Goal: Task Accomplishment & Management: Manage account settings

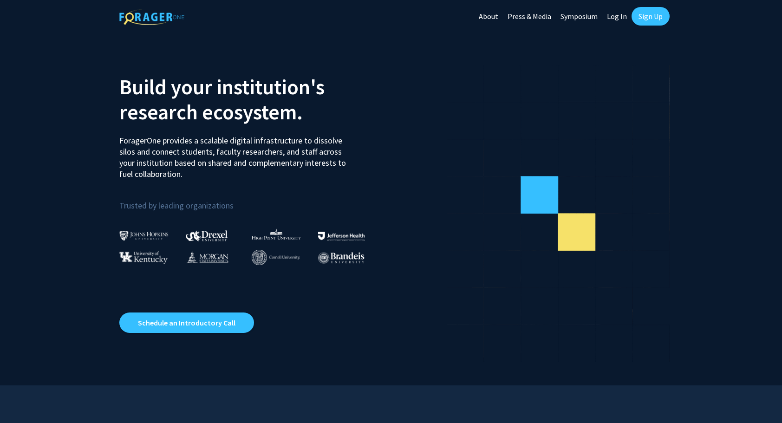
click at [608, 28] on link "Log In" at bounding box center [616, 16] width 29 height 33
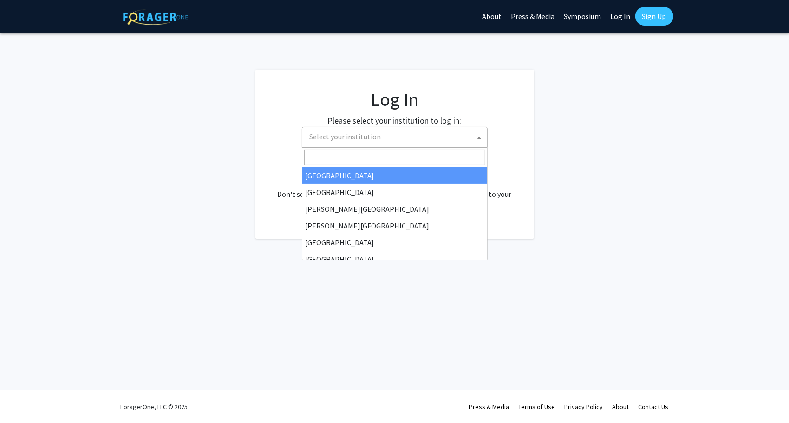
click at [400, 140] on span "Select your institution" at bounding box center [396, 136] width 181 height 19
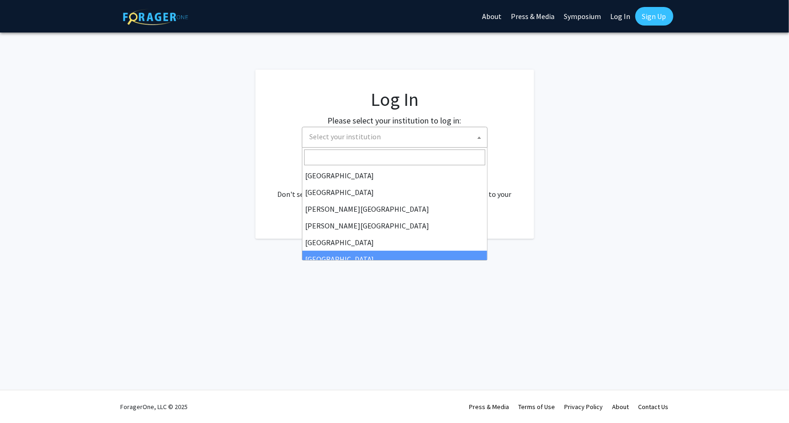
scroll to position [325, 0]
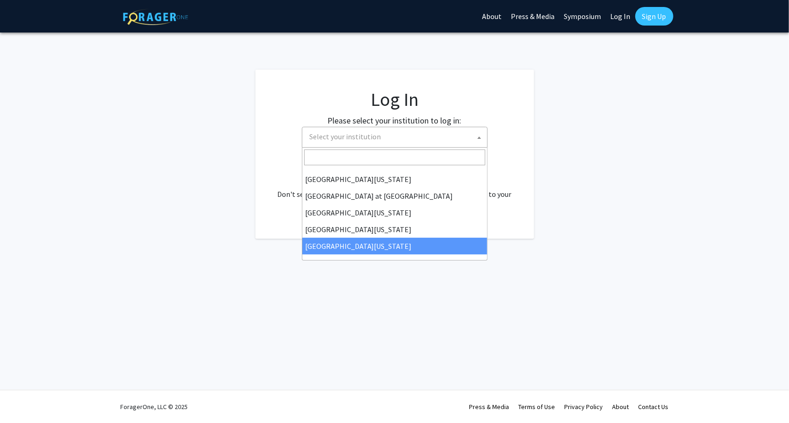
select select "33"
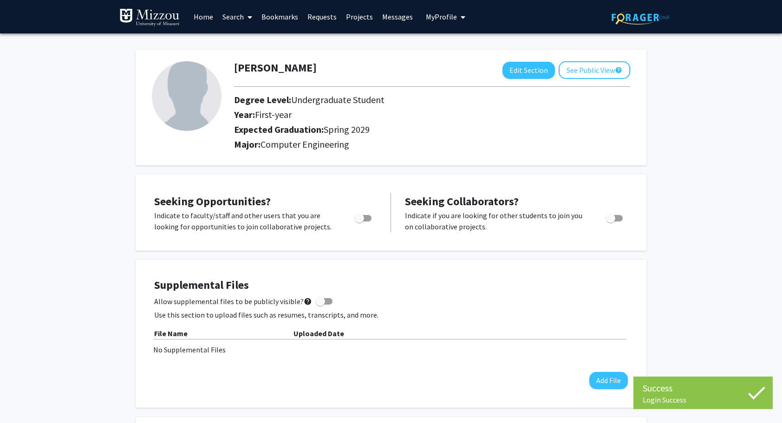
click at [365, 216] on span "Toggle" at bounding box center [363, 218] width 17 height 7
click at [360, 222] on input "Are you actively seeking opportunities?" at bounding box center [359, 222] width 0 height 0
checkbox input "true"
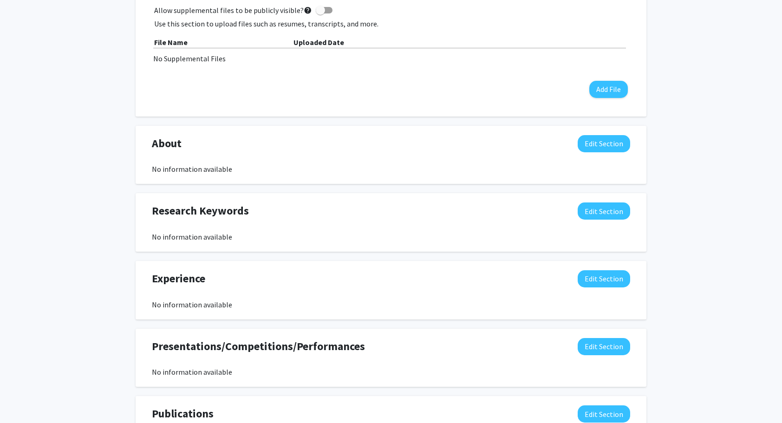
scroll to position [293, 0]
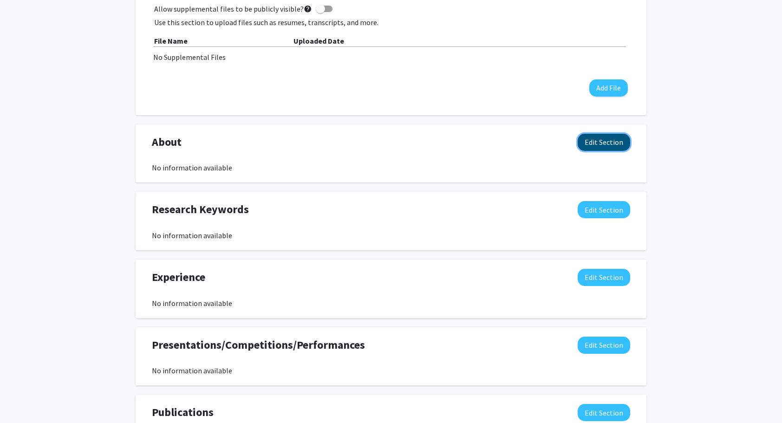
click at [611, 138] on button "Edit Section" at bounding box center [604, 142] width 52 height 17
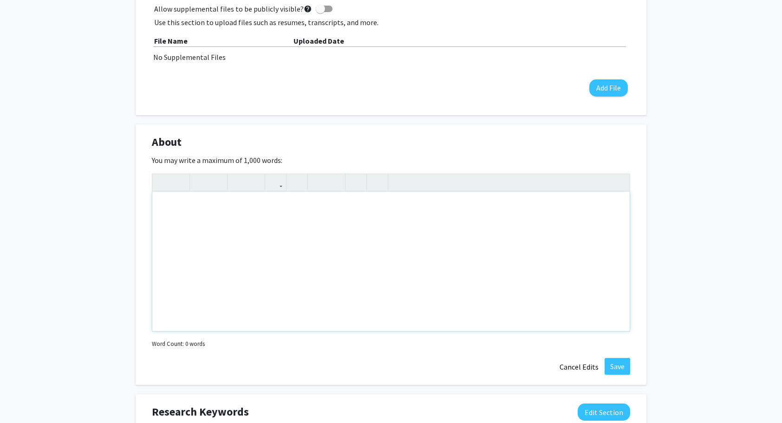
click at [463, 245] on div "Note to users with screen readers: Please deactivate our accessibility plugin f…" at bounding box center [391, 261] width 478 height 139
click at [416, 200] on div "Hi, I'm Tyler. I'm passionate about computers, aircraft, cyber-security, and go…" at bounding box center [391, 261] width 478 height 139
click at [422, 210] on div "Hi, I'm Tyler. I'm passionate about computers, aircraft, cyber-security, and go…" at bounding box center [391, 261] width 478 height 139
click at [556, 216] on div "Hi, I'm Tyler. I'm passionate about computers, aircraft, cyber-security, and vi…" at bounding box center [391, 261] width 478 height 139
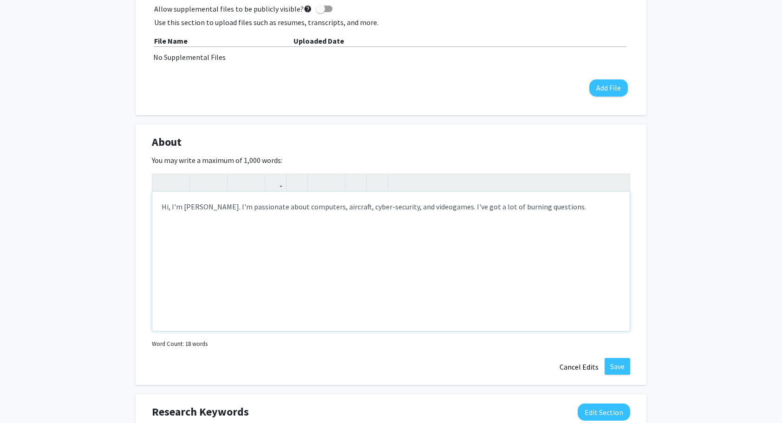
click at [537, 220] on div "Hi, I'm Tyler. I'm passionate about computers, aircraft, cyber-security, and vi…" at bounding box center [391, 261] width 478 height 139
type textarea "Hi, I'm Tyler. I'm passionate about computers, aircraft, cyber-security, and vi…"
click at [622, 364] on button "Save" at bounding box center [618, 366] width 26 height 17
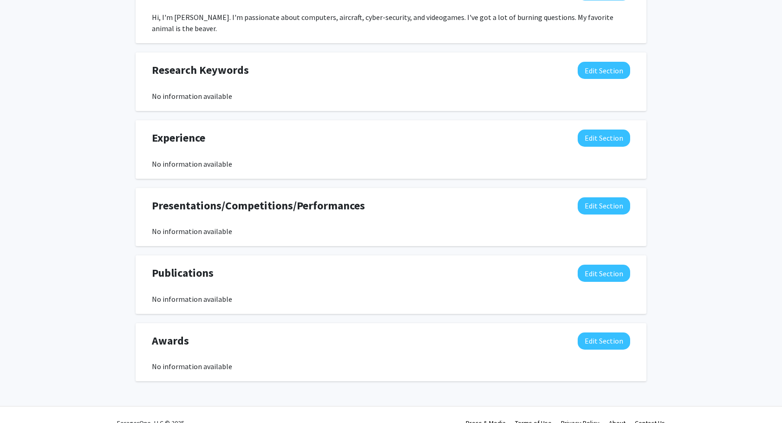
scroll to position [448, 0]
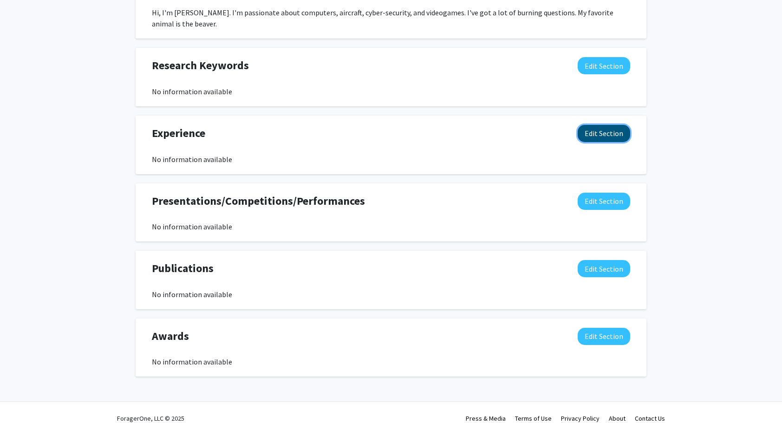
click at [606, 125] on button "Edit Section" at bounding box center [604, 133] width 52 height 17
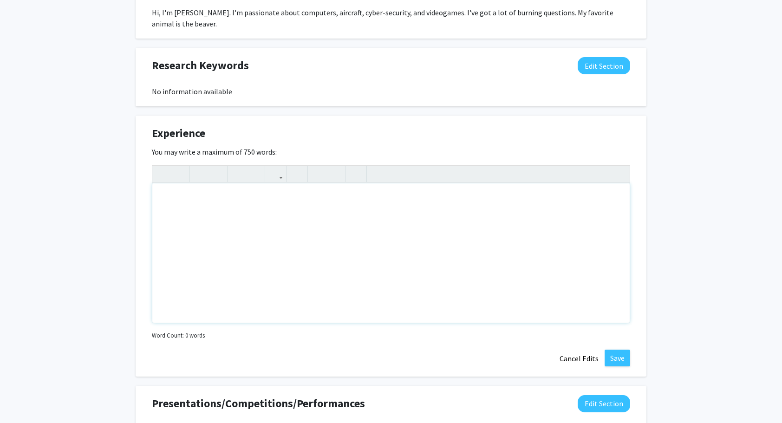
click at [475, 216] on div "Note to users with screen readers: Please deactivate our accessibility plugin f…" at bounding box center [391, 252] width 478 height 139
click at [475, 216] on div "I worked at Pasta house as a "food dispatcher"." at bounding box center [391, 252] width 478 height 139
click at [563, 331] on div "Experience Edit Section You may write a maximum of 750 words: I worked at Pasta…" at bounding box center [391, 246] width 511 height 261
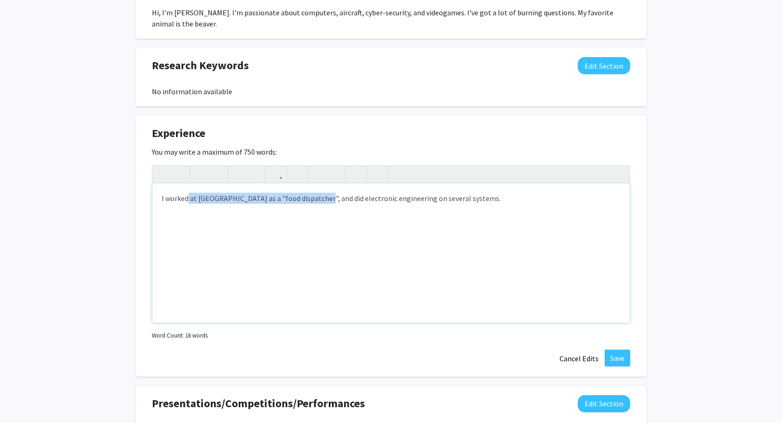
drag, startPoint x: 318, startPoint y: 205, endPoint x: 190, endPoint y: 217, distance: 129.2
click at [190, 217] on div "I worked at Pasta house as a "food dispatcher", and did electronic engineering …" at bounding box center [391, 252] width 478 height 139
click at [292, 205] on div "I worked at Pasta house as a "food dispatcher", and did electronic engineering …" at bounding box center [391, 252] width 478 height 139
drag, startPoint x: 338, startPoint y: 194, endPoint x: 168, endPoint y: 195, distance: 170.0
click at [168, 195] on div "I worked at Pasta house as a "food dispatcher", and did electronic engineering …" at bounding box center [391, 252] width 478 height 139
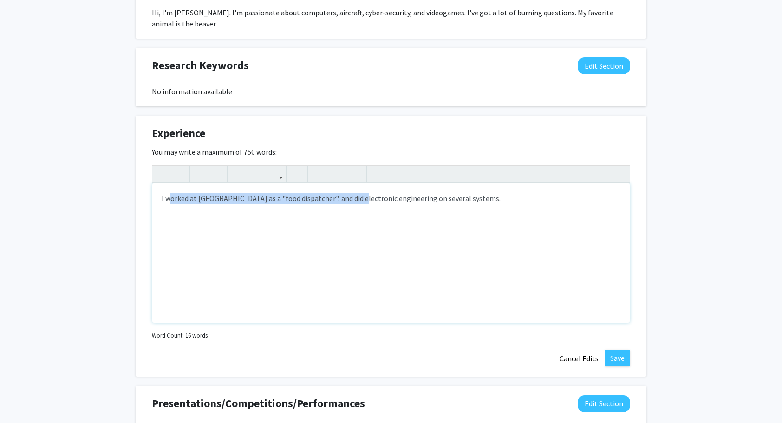
click at [247, 216] on div "I worked at Pasta house as a "food dispatcher", and did electronic engineering …" at bounding box center [391, 252] width 478 height 139
click at [505, 245] on div "I worked at Pasta house as a "food dispatcher", and did electronic engineering …" at bounding box center [391, 252] width 478 height 139
click at [540, 239] on div "I worked at Pasta house as a "food dispatcher", and did electronic engineering …" at bounding box center [391, 252] width 478 height 139
click at [524, 192] on div "I worked at Pasta house as a "food dispatcher" and did electronic engineering o…" at bounding box center [391, 252] width 478 height 139
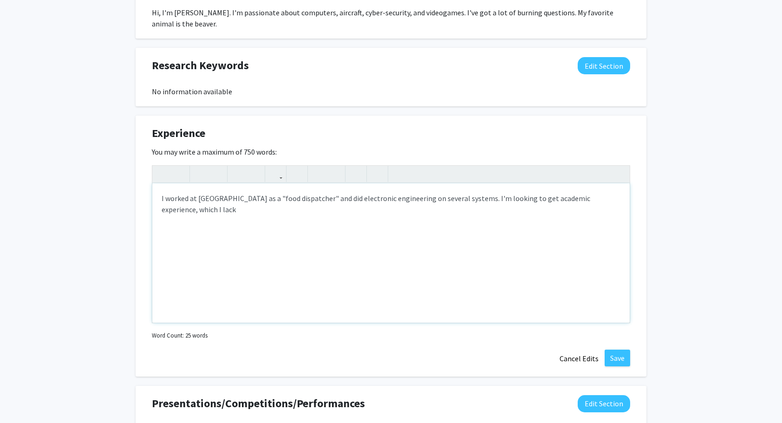
type textarea "I worked at Pasta house as a "food dispatcher" and did electronic engineering o…"
click at [613, 350] on button "Save" at bounding box center [618, 358] width 26 height 17
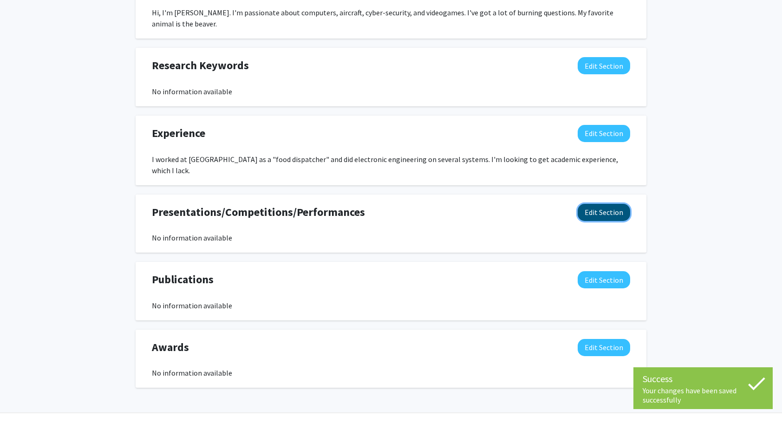
click at [612, 204] on button "Edit Section" at bounding box center [604, 212] width 52 height 17
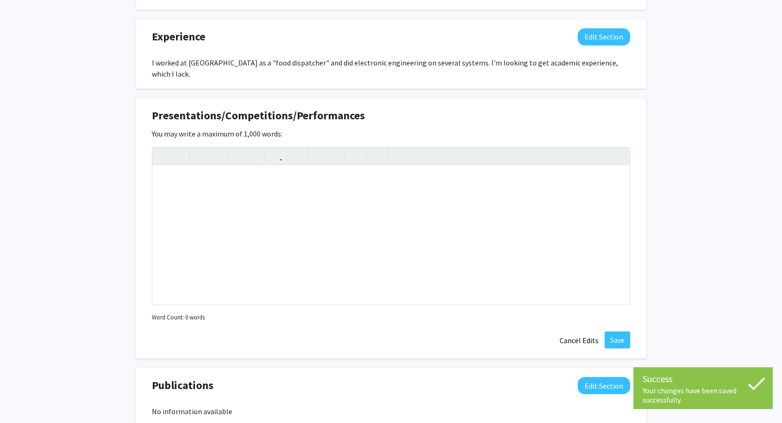
scroll to position [550, 0]
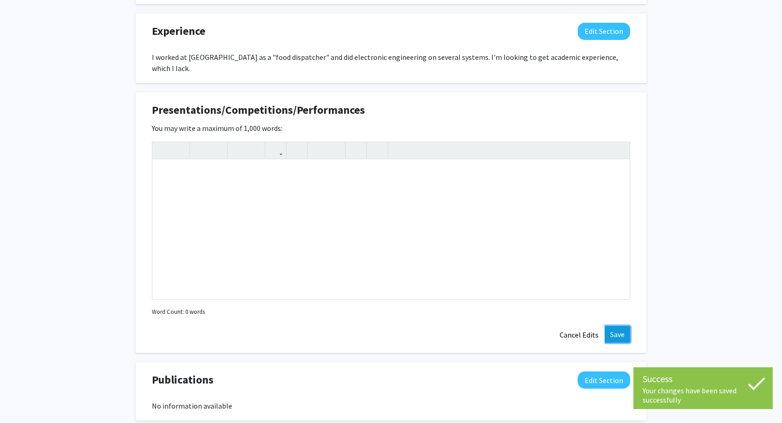
click at [621, 326] on button "Save" at bounding box center [618, 334] width 26 height 17
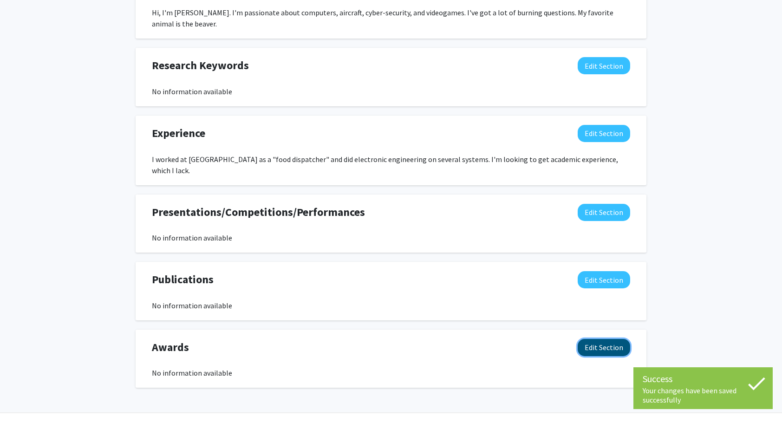
click at [598, 339] on button "Edit Section" at bounding box center [604, 347] width 52 height 17
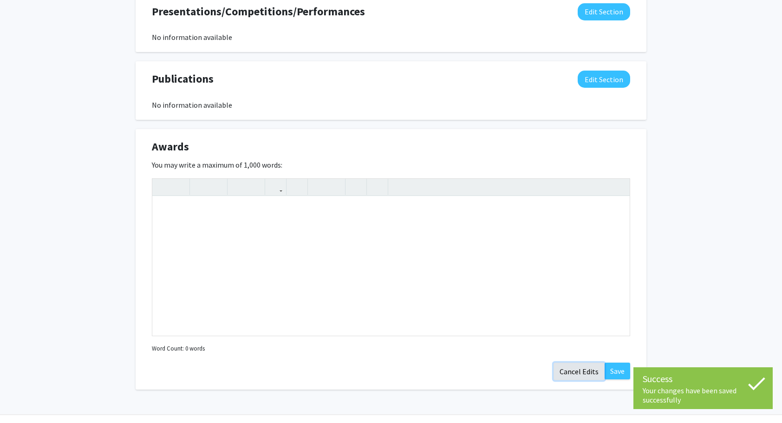
click at [583, 363] on button "Cancel Edits" at bounding box center [579, 372] width 51 height 18
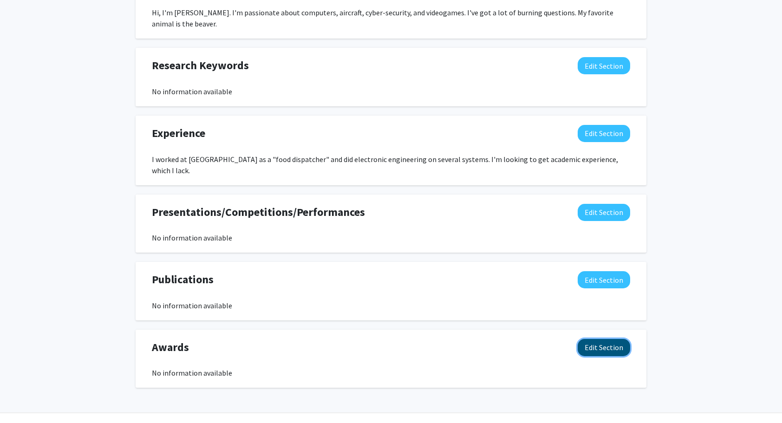
click at [608, 339] on button "Edit Section" at bounding box center [604, 347] width 52 height 17
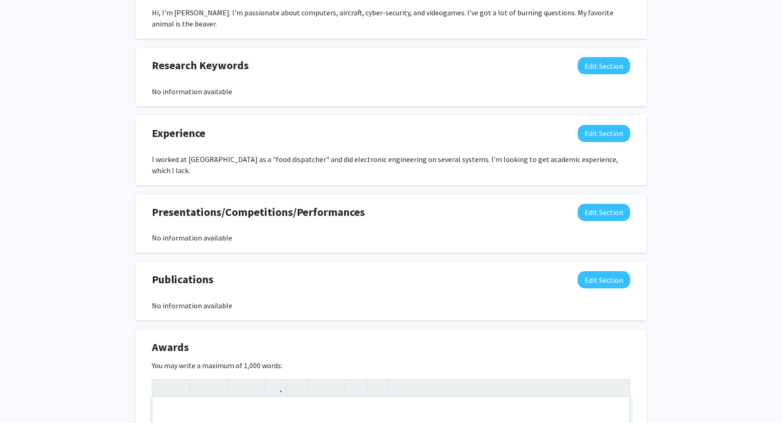
type textarea "I got a "grand strategy", computers, and science honor cord from my high school…"
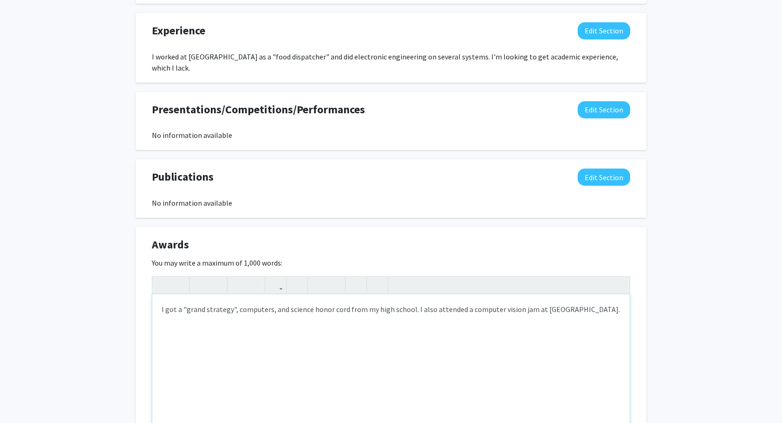
scroll to position [635, 0]
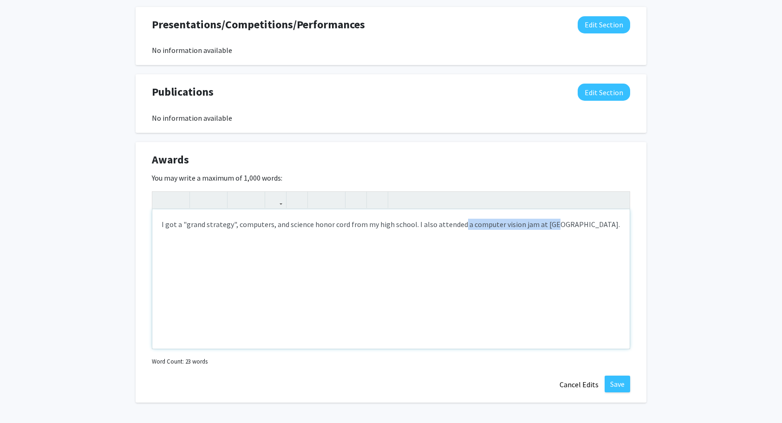
drag, startPoint x: 456, startPoint y: 199, endPoint x: 563, endPoint y: 196, distance: 106.4
click at [563, 209] on div "I got a "grand strategy", computers, and science honor cord from my high school…" at bounding box center [391, 278] width 478 height 139
click at [408, 209] on div "I got a "grand strategy", computers, and science honor cord from my high school…" at bounding box center [391, 278] width 478 height 139
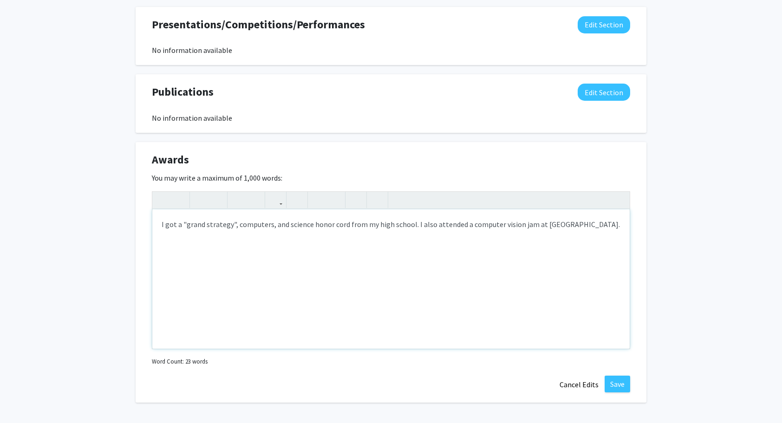
click at [411, 209] on div "I got a "grand strategy", computers, and science honor cord from my high school…" at bounding box center [391, 278] width 478 height 139
click at [625, 376] on button "Save" at bounding box center [618, 384] width 26 height 17
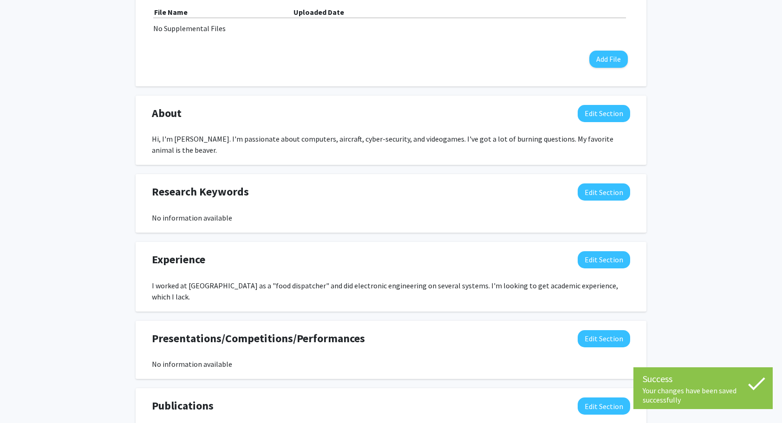
scroll to position [321, 0]
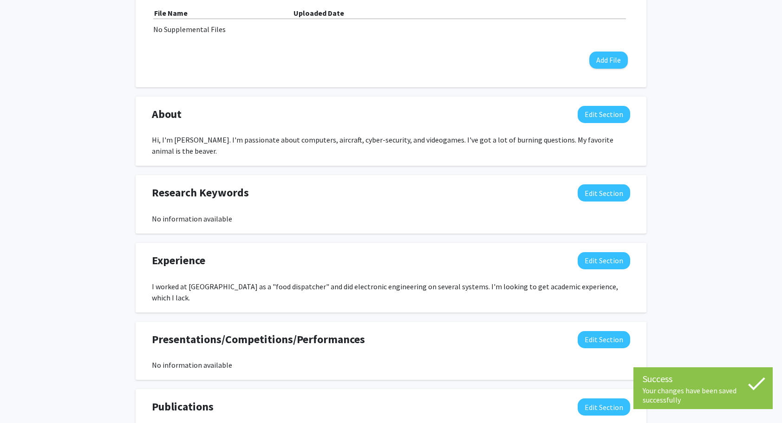
click at [293, 331] on span "Presentations/Competitions/Performances" at bounding box center [258, 339] width 213 height 17
drag, startPoint x: 293, startPoint y: 312, endPoint x: 266, endPoint y: 319, distance: 28.3
click at [266, 331] on span "Presentations/Competitions/Performances" at bounding box center [258, 339] width 213 height 17
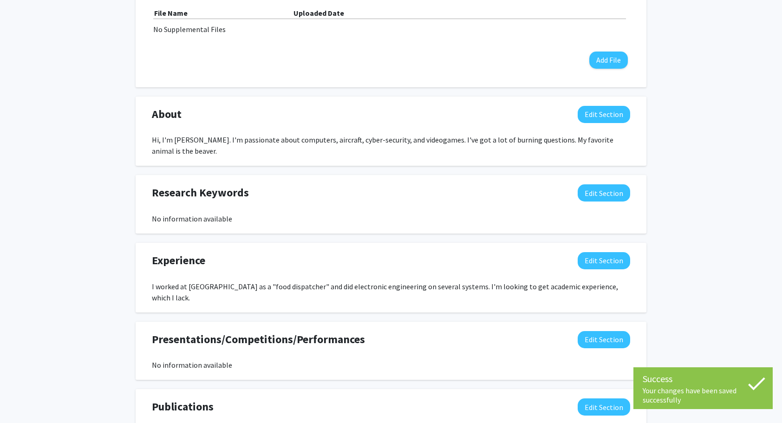
click at [212, 285] on div "Experience Edit Section I worked at Pasta house as a "food dispatcher" and did …" at bounding box center [391, 278] width 511 height 70
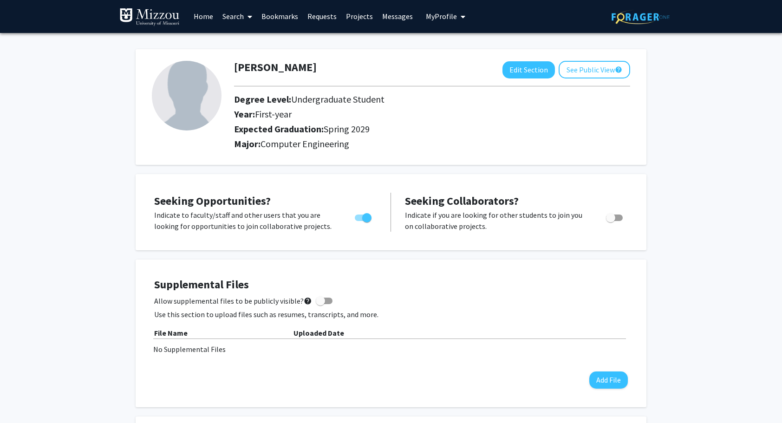
scroll to position [0, 0]
click at [574, 74] on button "See Public View help" at bounding box center [595, 70] width 72 height 18
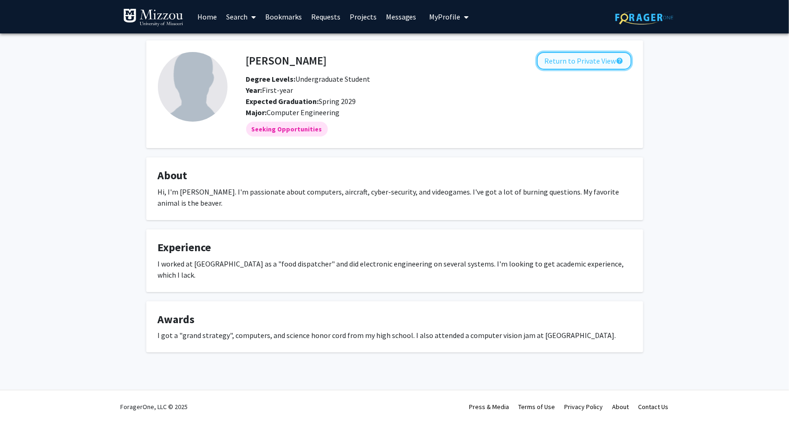
click at [587, 54] on button "Return to Private View help" at bounding box center [584, 61] width 95 height 18
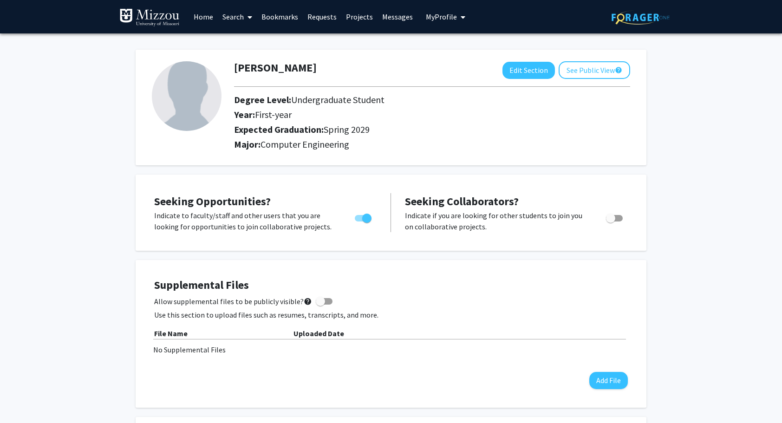
click at [231, 13] on link "Search" at bounding box center [237, 16] width 39 height 33
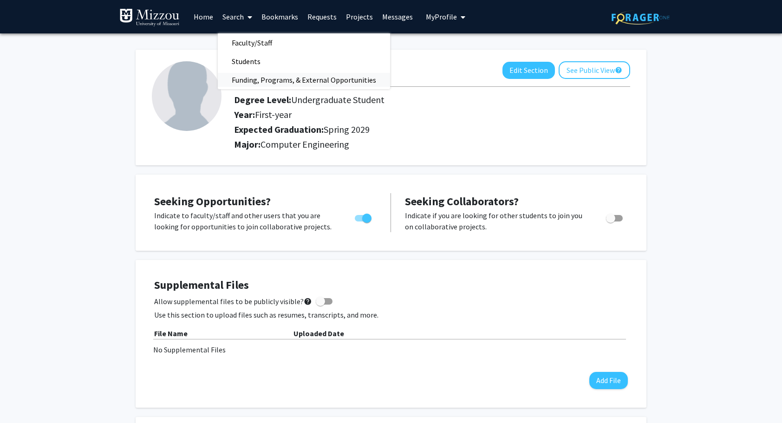
click at [258, 74] on span "Funding, Programs, & External Opportunities" at bounding box center [304, 80] width 172 height 19
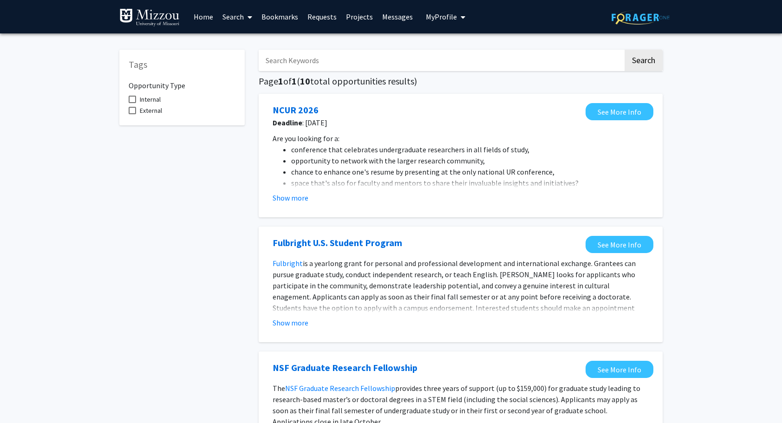
click at [310, 173] on li "chance to enhance one's resume by presenting at the only national UR conference," at bounding box center [470, 171] width 358 height 11
drag, startPoint x: 310, startPoint y: 173, endPoint x: 288, endPoint y: 191, distance: 28.7
click at [288, 191] on fg-read-more "Are you looking for a: conference that celebrates undergraduate researchers in …" at bounding box center [461, 168] width 376 height 71
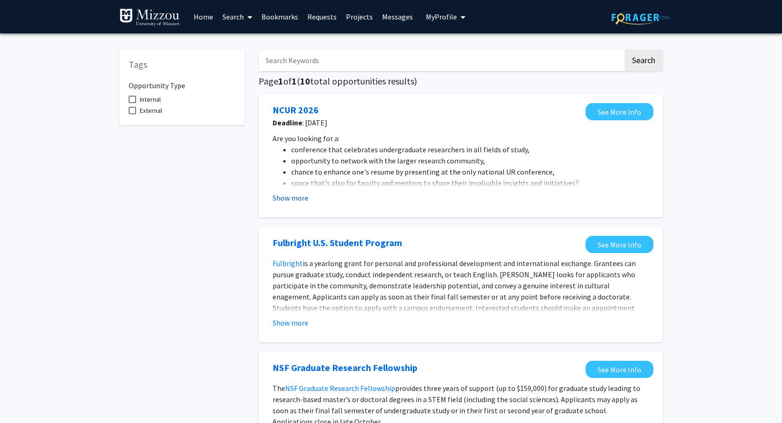
click at [287, 200] on button "Show more" at bounding box center [291, 197] width 36 height 11
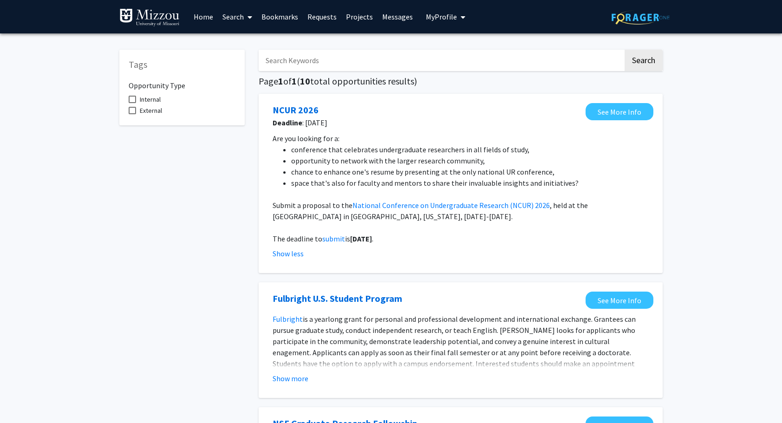
click at [330, 150] on li "conference that celebrates undergraduate researchers in all fields of study," at bounding box center [470, 149] width 358 height 11
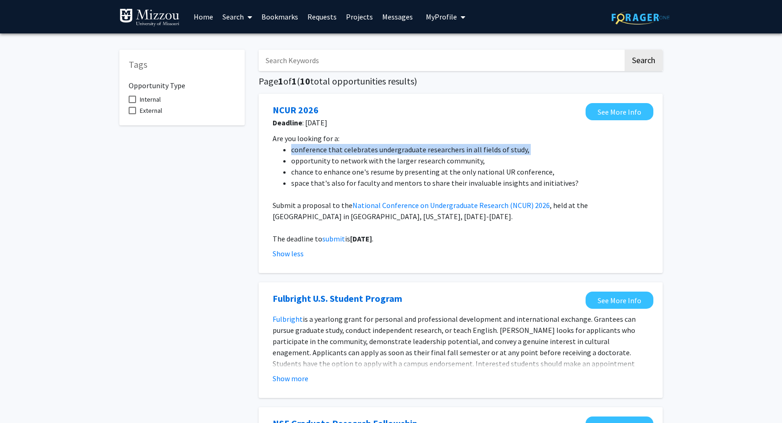
click at [330, 150] on li "conference that celebrates undergraduate researchers in all fields of study," at bounding box center [470, 149] width 358 height 11
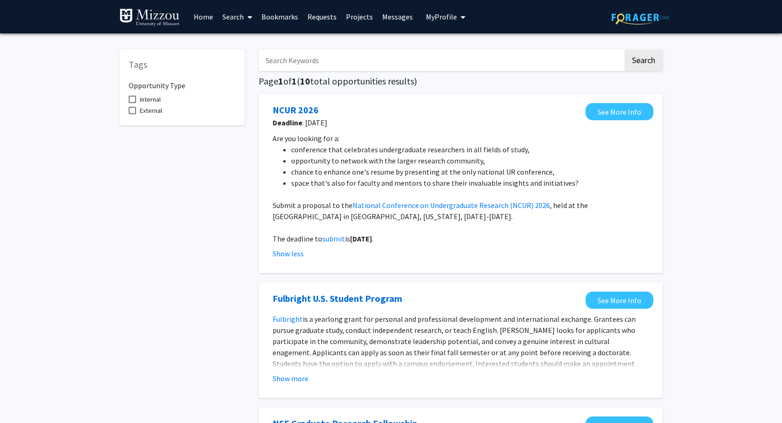
drag, startPoint x: 330, startPoint y: 150, endPoint x: 331, endPoint y: 160, distance: 9.8
click at [331, 160] on li "opportunity to network with the larger research community," at bounding box center [470, 160] width 358 height 11
drag, startPoint x: 331, startPoint y: 160, endPoint x: 329, endPoint y: 176, distance: 16.4
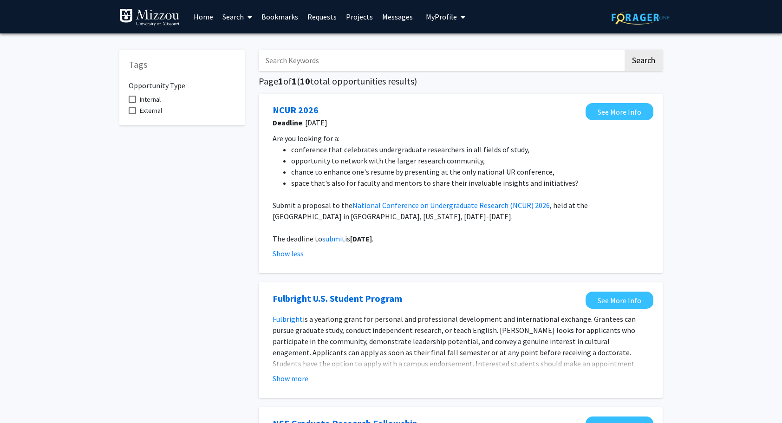
click at [329, 176] on li "chance to enhance one's resume by presenting at the only national UR conference," at bounding box center [470, 171] width 358 height 11
drag, startPoint x: 329, startPoint y: 176, endPoint x: 331, endPoint y: 185, distance: 9.1
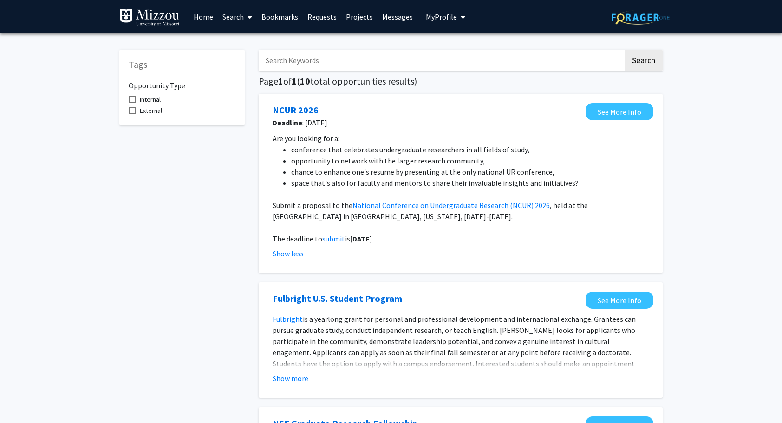
click at [331, 185] on li "space that's also for faculty and mentors to share their invaluable insights an…" at bounding box center [470, 182] width 358 height 11
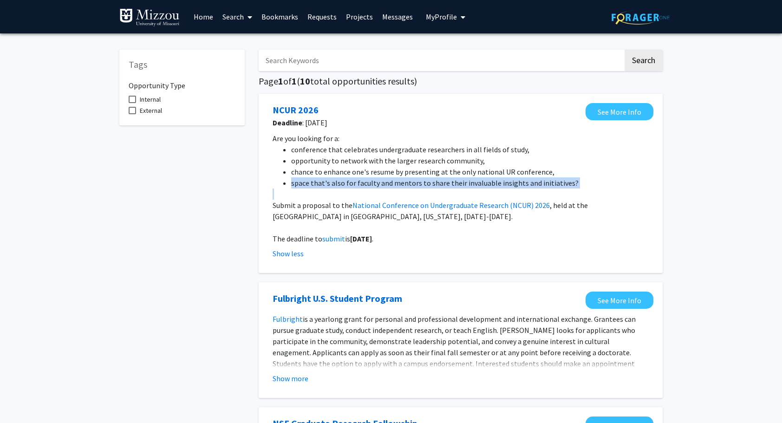
click at [331, 185] on li "space that's also for faculty and mentors to share their invaluable insights an…" at bounding box center [470, 182] width 358 height 11
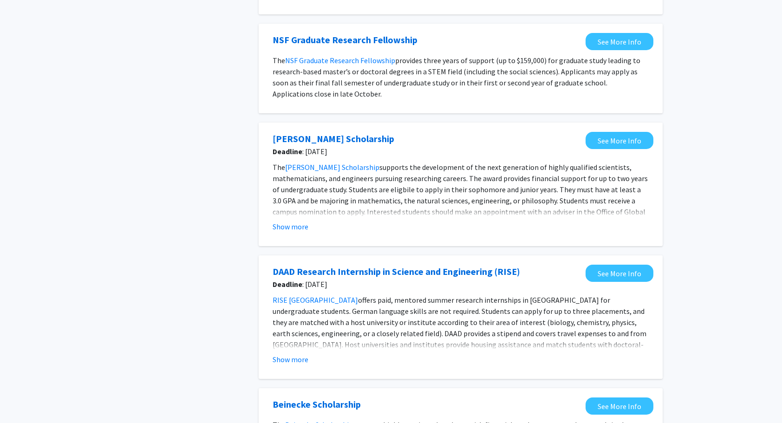
scroll to position [383, 0]
click at [331, 185] on span "supports the development of the next generation of highly qualified scientists,…" at bounding box center [460, 195] width 375 height 65
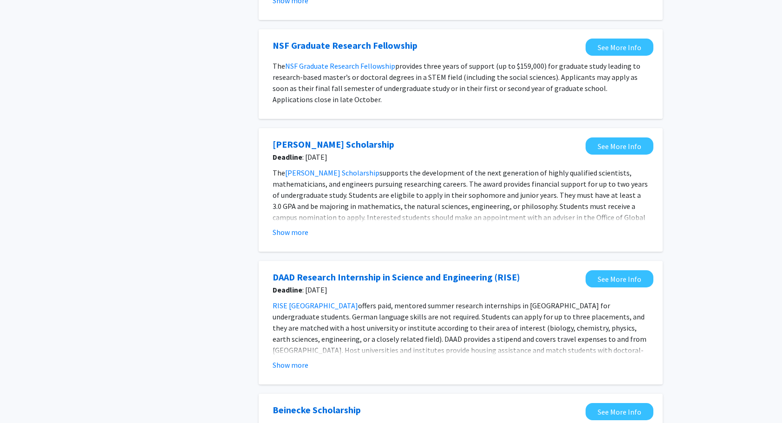
scroll to position [378, 0]
click at [331, 185] on span "supports the development of the next generation of highly qualified scientists,…" at bounding box center [460, 201] width 375 height 65
drag, startPoint x: 331, startPoint y: 185, endPoint x: 343, endPoint y: 194, distance: 14.9
click at [343, 194] on span "supports the development of the next generation of highly qualified scientists,…" at bounding box center [460, 201] width 375 height 65
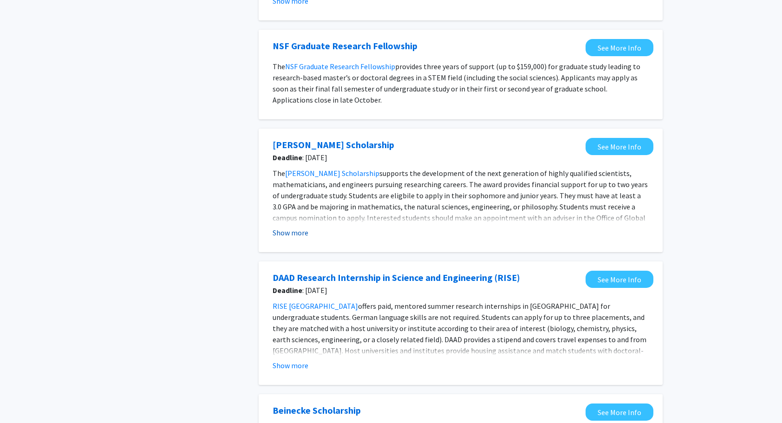
click at [286, 237] on button "Show more" at bounding box center [291, 232] width 36 height 11
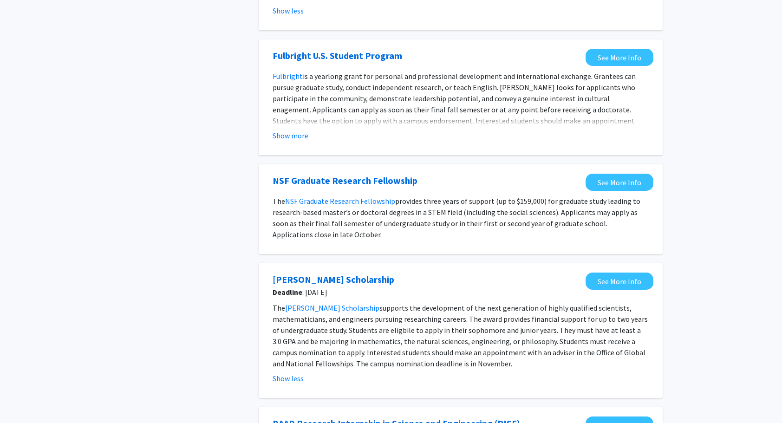
scroll to position [244, 0]
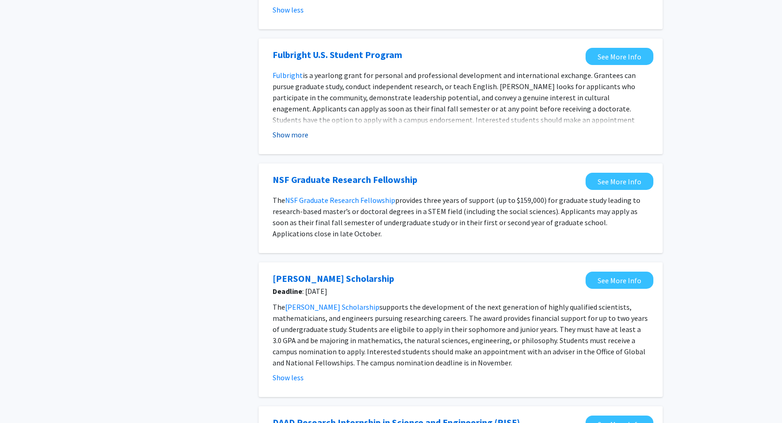
click at [302, 132] on button "Show more" at bounding box center [291, 134] width 36 height 11
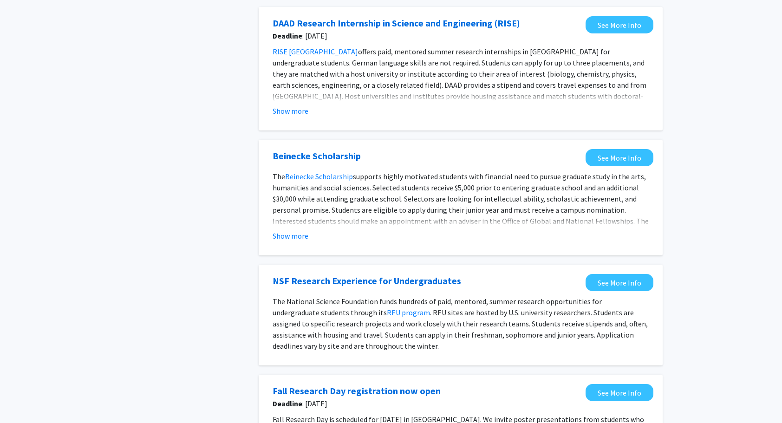
scroll to position [654, 0]
click at [297, 107] on button "Show more" at bounding box center [291, 111] width 36 height 11
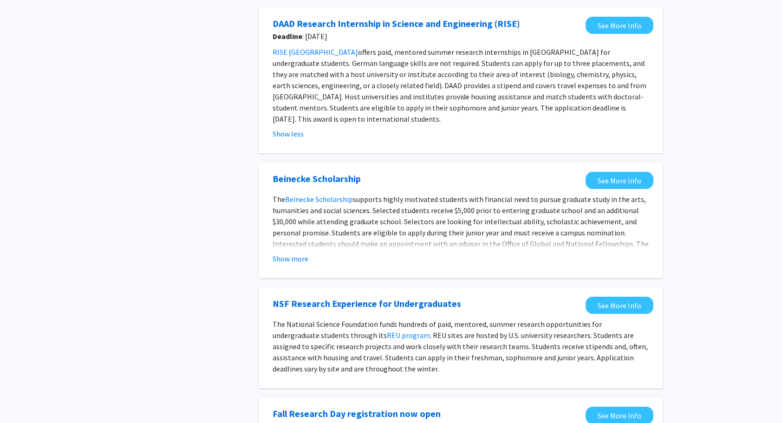
click at [340, 52] on span "offers paid, mentored summer research internships in Germany for undergraduate …" at bounding box center [460, 85] width 374 height 76
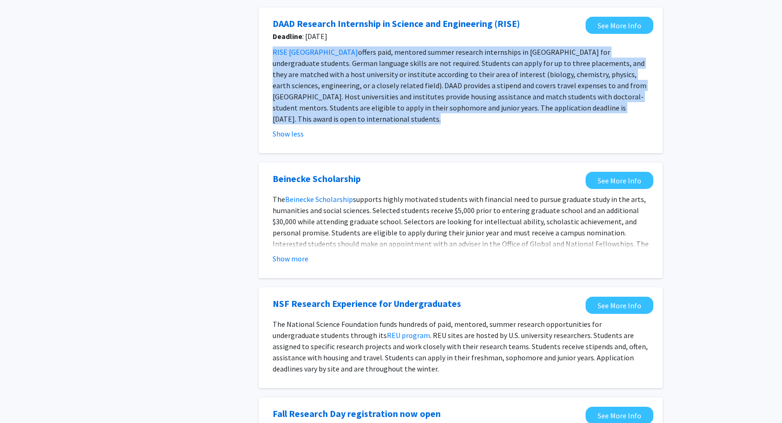
click at [340, 52] on span "offers paid, mentored summer research internships in Germany for undergraduate …" at bounding box center [460, 85] width 374 height 76
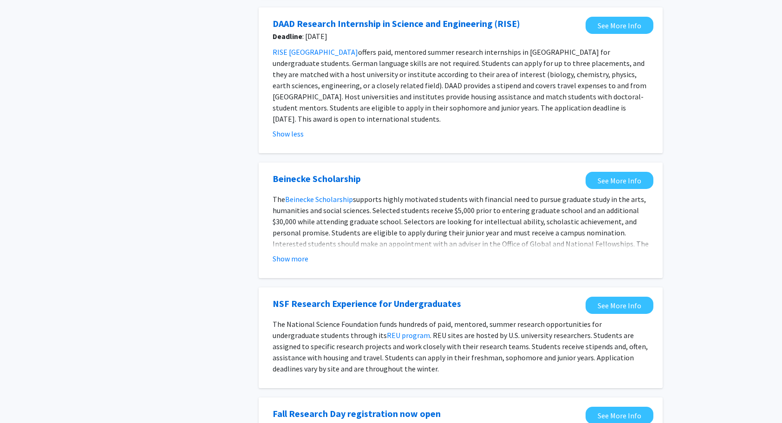
click at [440, 163] on div "Beinecke Scholarship See More Info The Beinecke Scholarship supports highly mot…" at bounding box center [461, 221] width 404 height 116
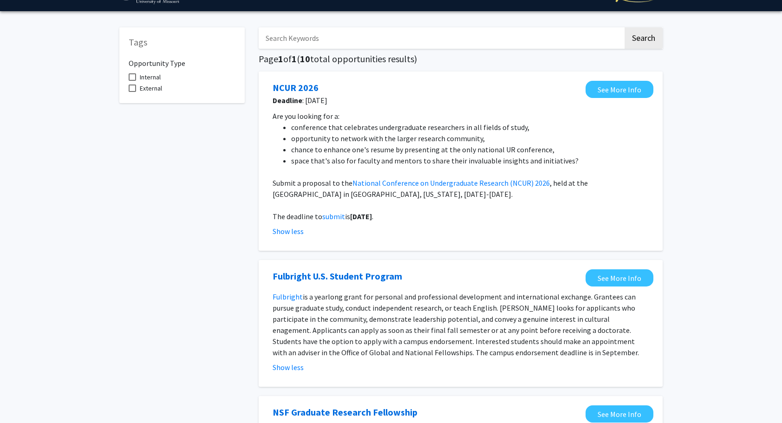
scroll to position [0, 0]
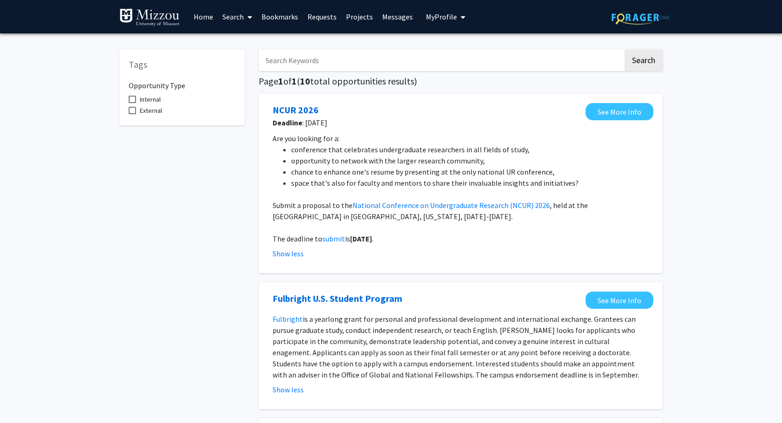
click at [362, 19] on link "Projects" at bounding box center [359, 16] width 36 height 33
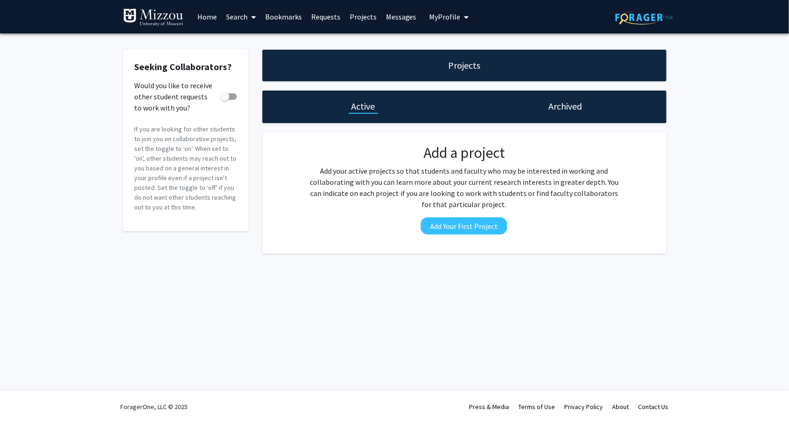
drag, startPoint x: 554, startPoint y: 93, endPoint x: 556, endPoint y: 98, distance: 5.7
click at [556, 98] on div "Archived" at bounding box center [566, 107] width 202 height 33
click at [205, 12] on link "Home" at bounding box center [207, 16] width 29 height 33
